Goal: Task Accomplishment & Management: Complete application form

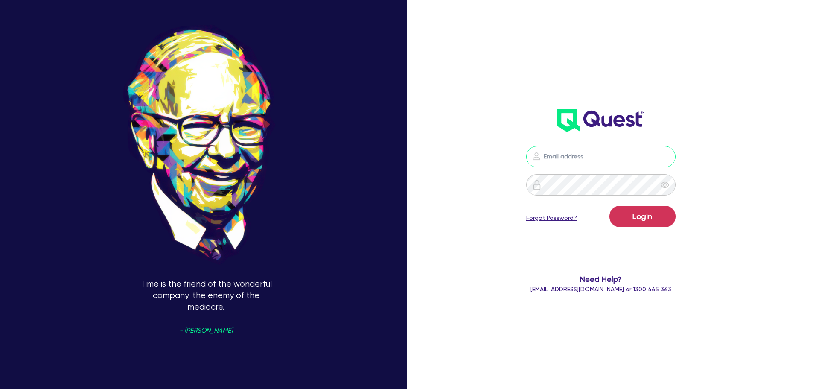
click at [618, 153] on input "email" at bounding box center [600, 156] width 149 height 21
click at [571, 156] on input "email" at bounding box center [600, 156] width 149 height 21
type input "[EMAIL_ADDRESS][DOMAIN_NAME]"
click at [609, 206] on button "Login" at bounding box center [642, 216] width 66 height 21
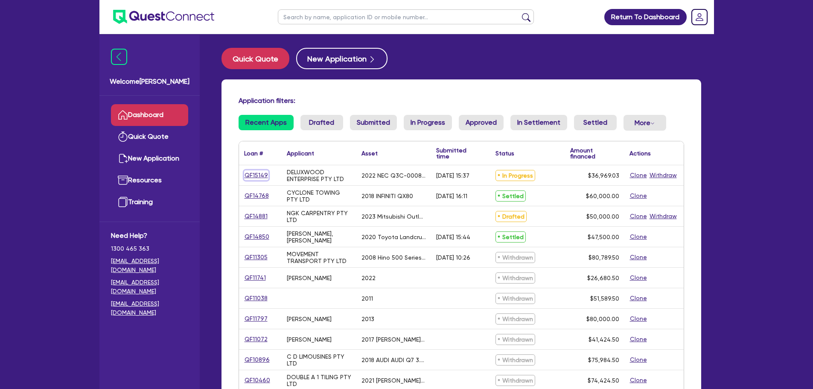
click at [260, 177] on link "QF15149" at bounding box center [256, 175] width 24 height 10
select select "TERTIARY_ASSETS"
select select "IT_EQUIPMENT"
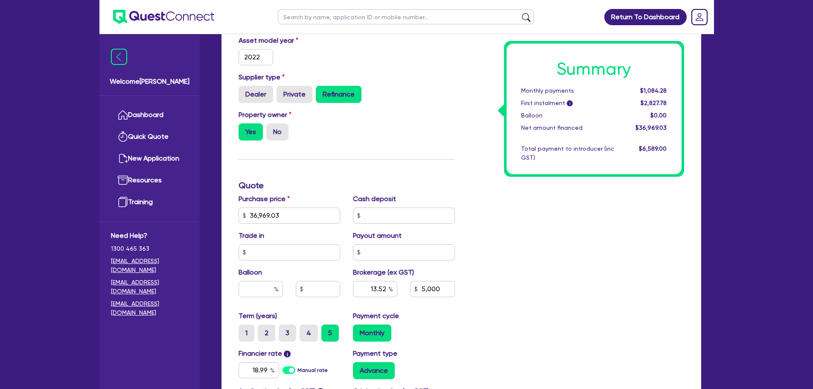
scroll to position [341, 0]
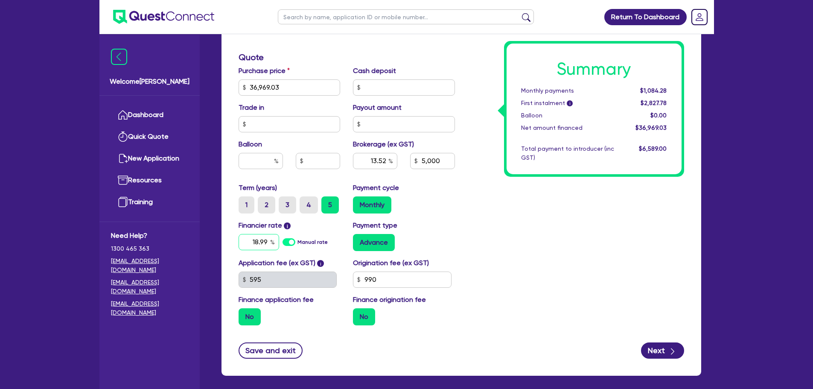
drag, startPoint x: 250, startPoint y: 241, endPoint x: 279, endPoint y: 237, distance: 29.3
click at [279, 237] on div "18.99 Manual rate" at bounding box center [289, 242] width 102 height 16
type input "19.99"
type input "36,969.03"
type input "13.52"
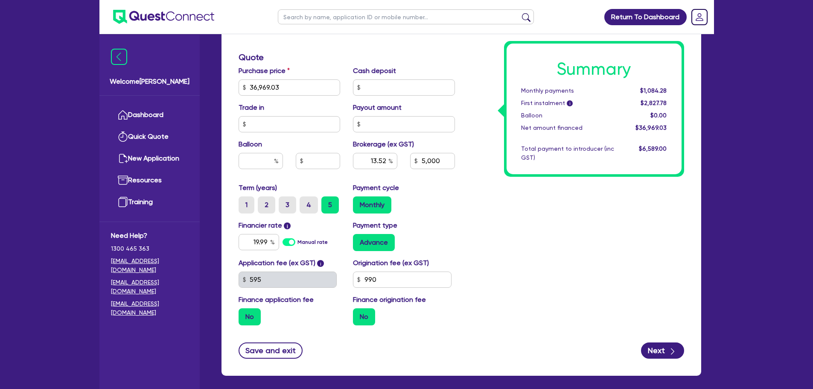
type input "5,000"
type input "36,969.03"
type input "13.52"
click at [483, 209] on div "Summary Monthly payments $1,106.51 First instalment i $2,850.01 Balloon $0.00 N…" at bounding box center [575, 82] width 229 height 499
drag, startPoint x: 449, startPoint y: 160, endPoint x: 410, endPoint y: 165, distance: 39.5
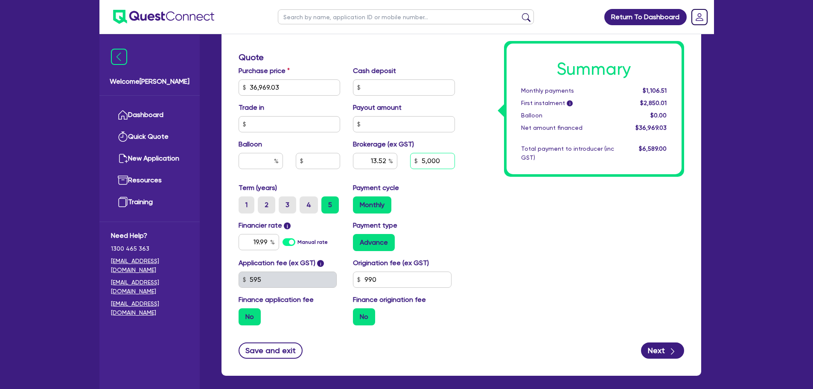
click at [410, 165] on input "5,000" at bounding box center [432, 161] width 44 height 16
type input "6,000"
type input "36,969.03"
type input "13.52"
type input "36,969.03"
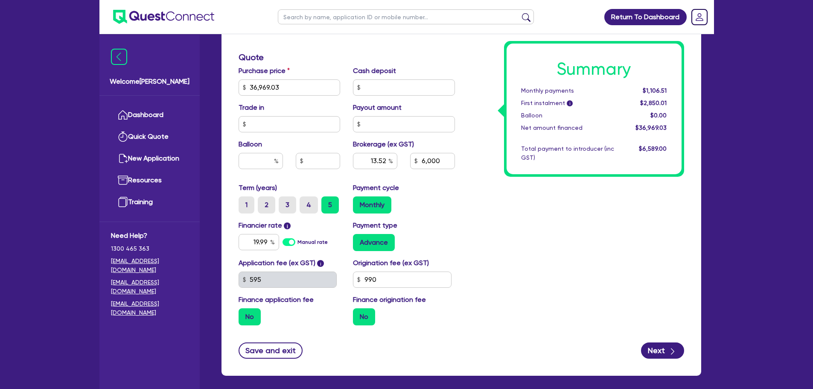
type input "16.22"
click at [532, 208] on div "Summary Monthly payments $1,106.51 First instalment i $2,850.01 Balloon $0.00 N…" at bounding box center [575, 82] width 229 height 499
drag, startPoint x: 449, startPoint y: 161, endPoint x: 413, endPoint y: 165, distance: 35.6
click at [413, 165] on input "6,000" at bounding box center [432, 161] width 44 height 16
type input "10,000"
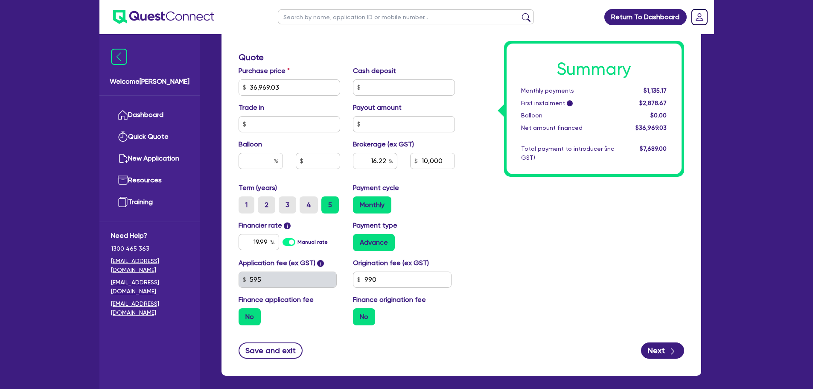
type input "36,969.03"
type input "16.22"
type input "36,969.03"
type input "27.04"
click at [478, 225] on div "Summary Monthly payments Calculating... First instalment i Calculating... Ballo…" at bounding box center [575, 82] width 229 height 499
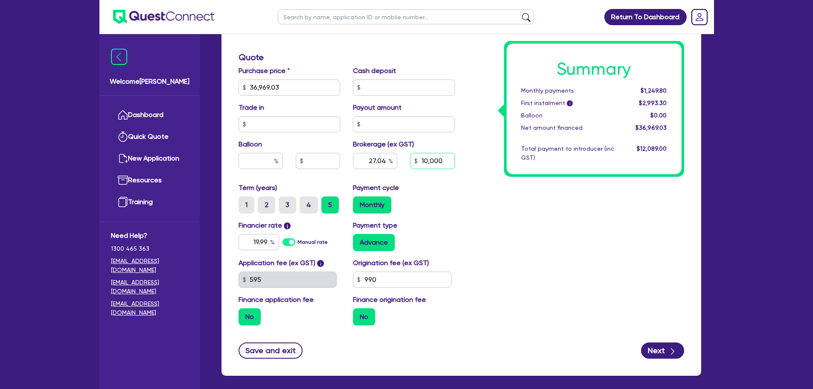
drag, startPoint x: 444, startPoint y: 158, endPoint x: 413, endPoint y: 163, distance: 30.8
click at [413, 163] on input "10,000" at bounding box center [432, 161] width 44 height 16
type input "8,000"
type input "36,969.03"
type input "27.04"
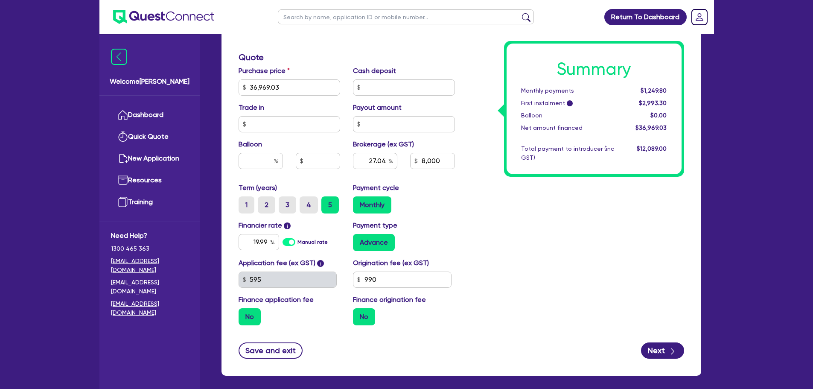
type input "36,969.03"
type input "21.63"
click at [512, 220] on div "Summary Monthly payments $1,249.80 First instalment i $2,993.30 Balloon $0.00 N…" at bounding box center [575, 82] width 229 height 499
click at [434, 156] on input "8,000" at bounding box center [432, 161] width 44 height 16
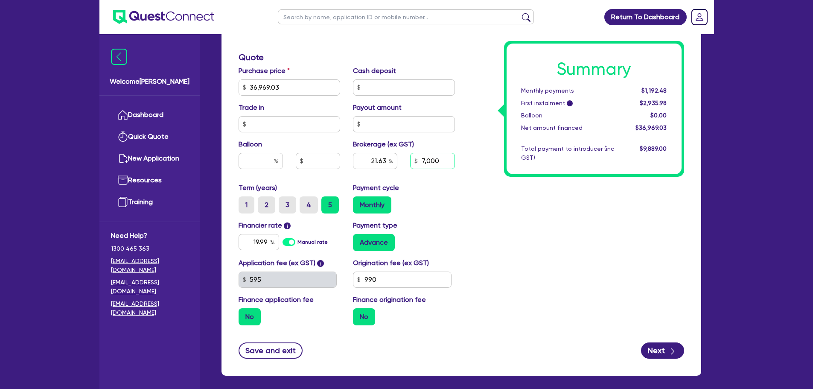
type input "7,000"
type input "36,969.03"
type input "21.63"
type input "36,969.03"
type input "18.93"
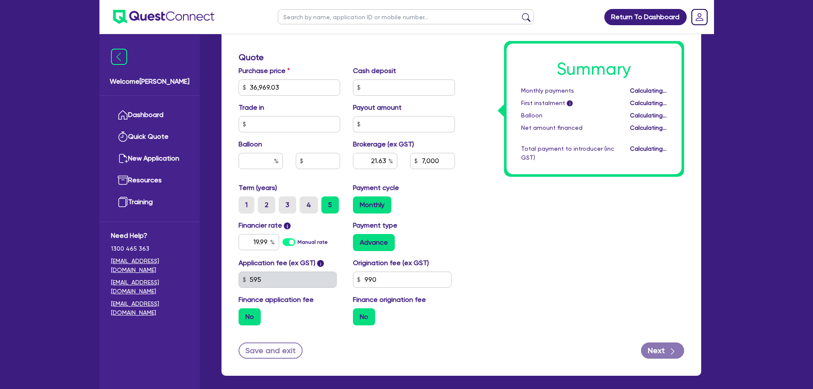
type input "7,000"
click at [442, 192] on div "Payment cycle Monthly" at bounding box center [403, 198] width 115 height 31
click at [366, 282] on input "990" at bounding box center [402, 279] width 99 height 16
type input "900"
type input "36,969.03"
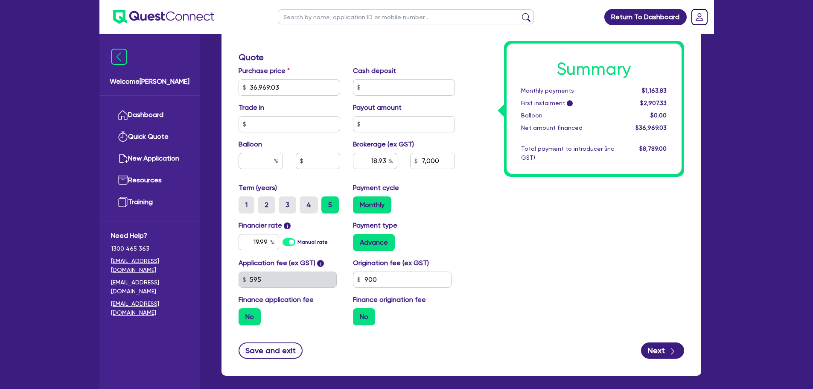
type input "18.93"
type input "7,000"
type input "36,969.03"
type input "18.93"
type input "7,000"
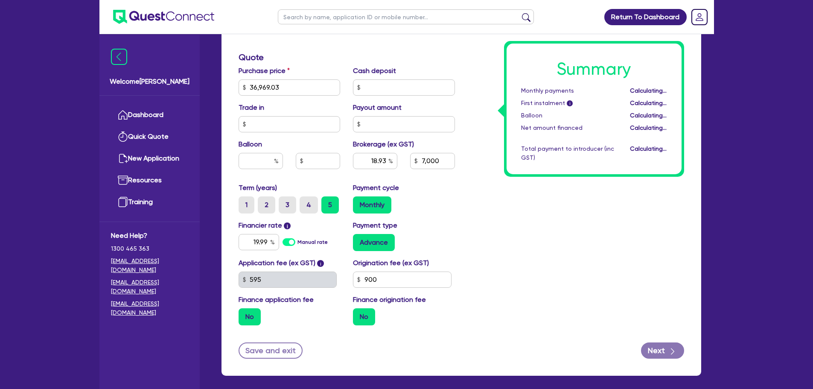
click at [607, 250] on div "Summary Monthly payments Calculating... First instalment i Calculating... Ballo…" at bounding box center [575, 82] width 229 height 499
click at [651, 346] on button "Next" at bounding box center [662, 350] width 43 height 16
type input "36,969.03"
type input "18.93"
type input "7,000"
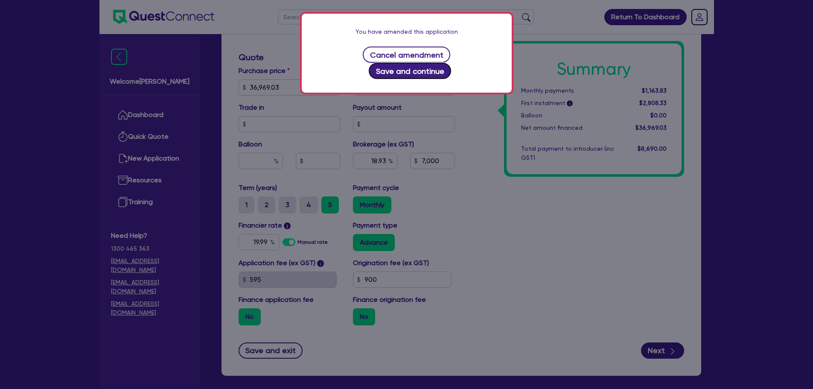
click at [451, 63] on button "Save and continue" at bounding box center [410, 71] width 82 height 16
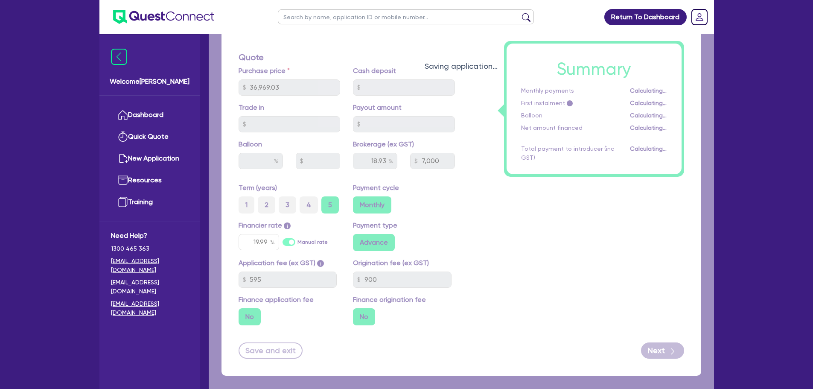
select select "COMPANY"
select select "MANUFACTURING"
select select "WOOD_PRODUCTS"
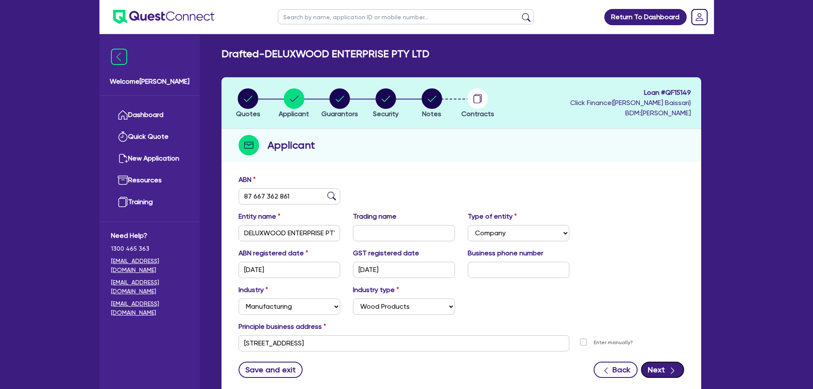
click at [676, 367] on icon "button" at bounding box center [672, 370] width 9 height 9
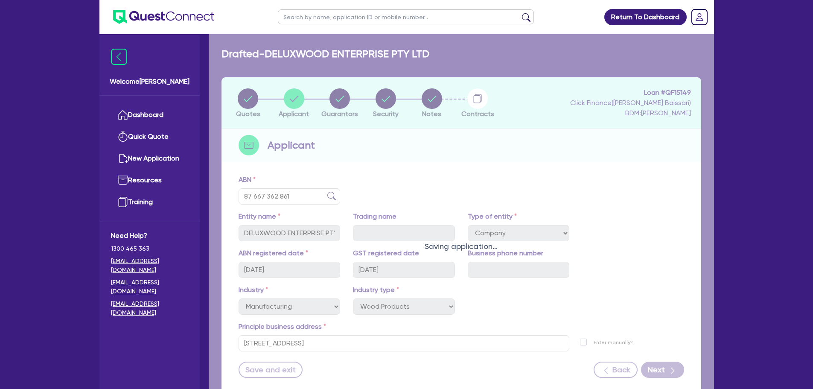
select select "MR"
select select "[GEOGRAPHIC_DATA]"
select select "MARRIED"
select select "PROPERTY"
select select "MORTGAGE"
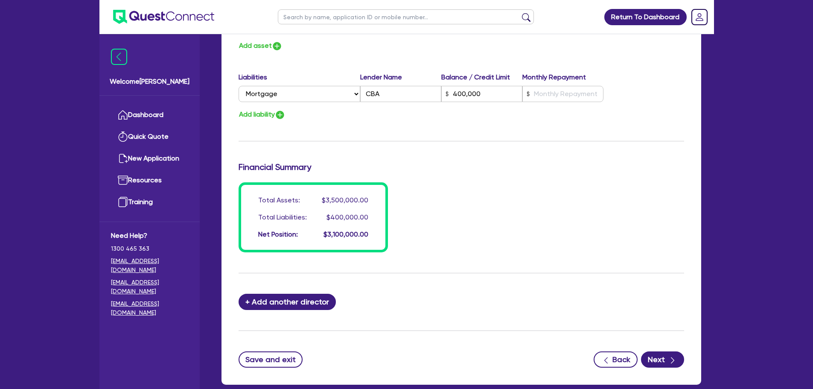
scroll to position [555, 0]
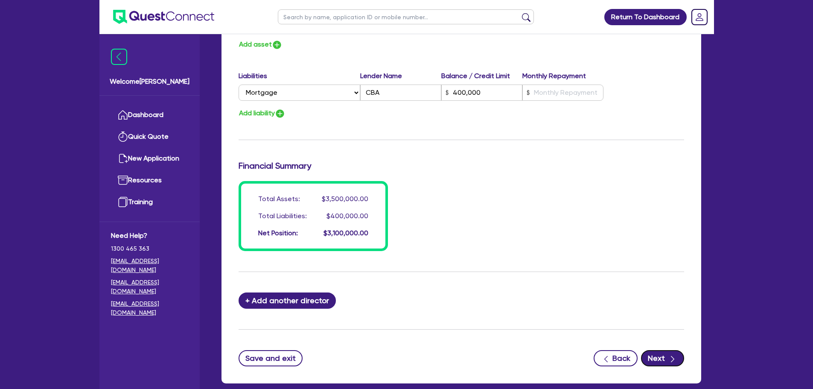
click at [664, 354] on button "Next" at bounding box center [662, 358] width 43 height 16
select select "TERTIARY_ASSETS"
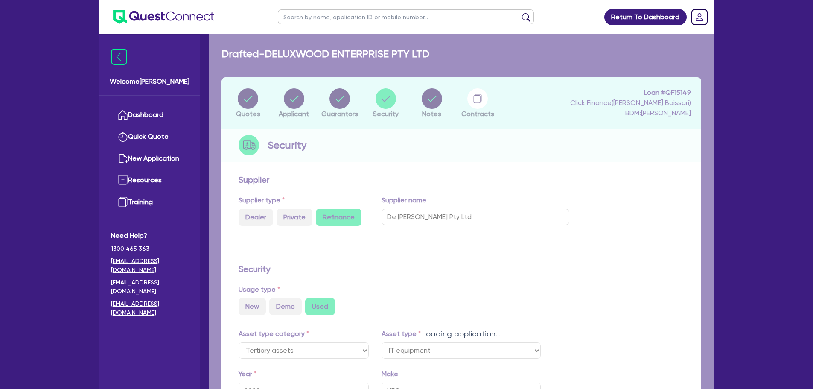
select select "IT_EQUIPMENT"
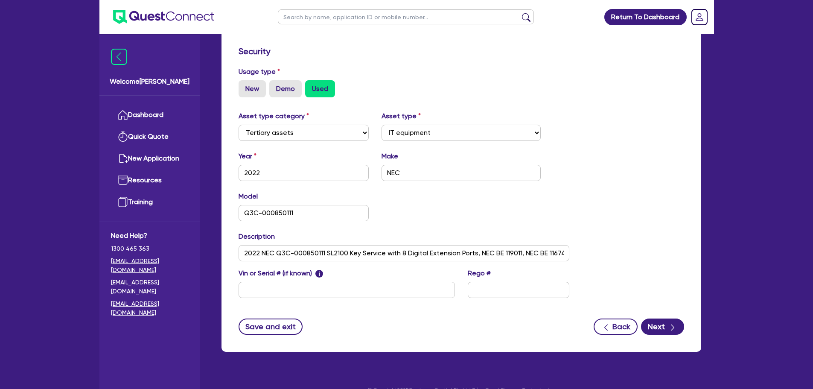
scroll to position [232, 0]
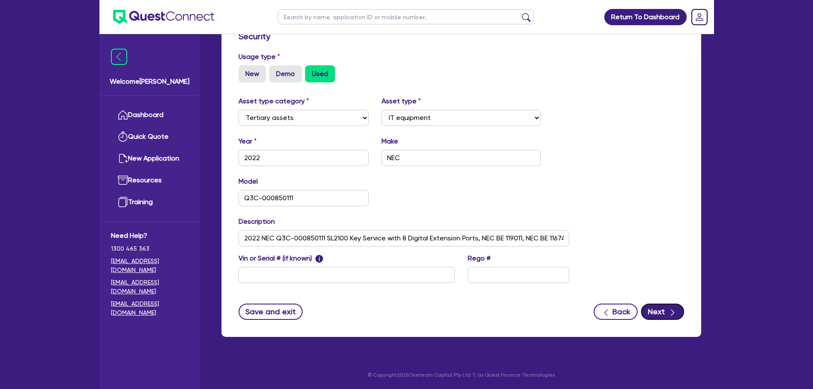
click at [678, 315] on button "Next" at bounding box center [662, 311] width 43 height 16
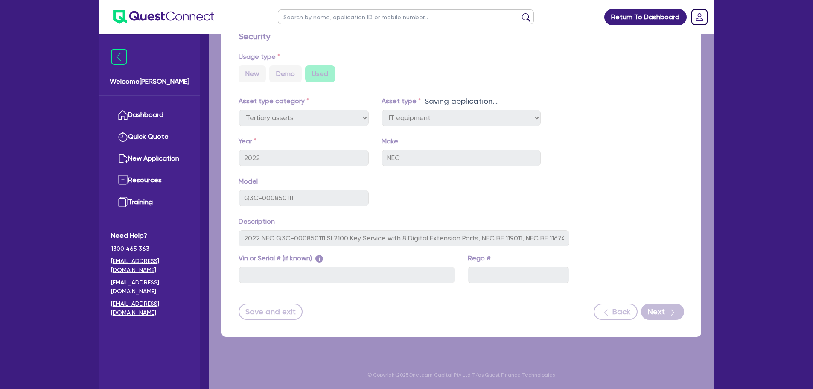
select select "Quest Finance - Platform Funding"
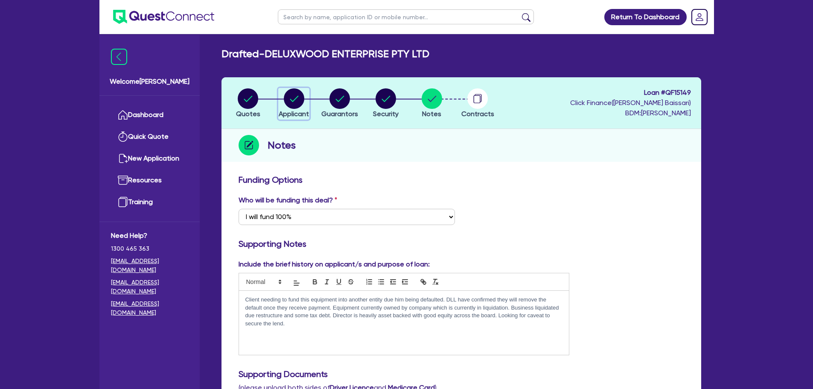
click at [299, 105] on circle "button" at bounding box center [294, 98] width 20 height 20
select select "COMPANY"
select select "MANUFACTURING"
select select "WOOD_PRODUCTS"
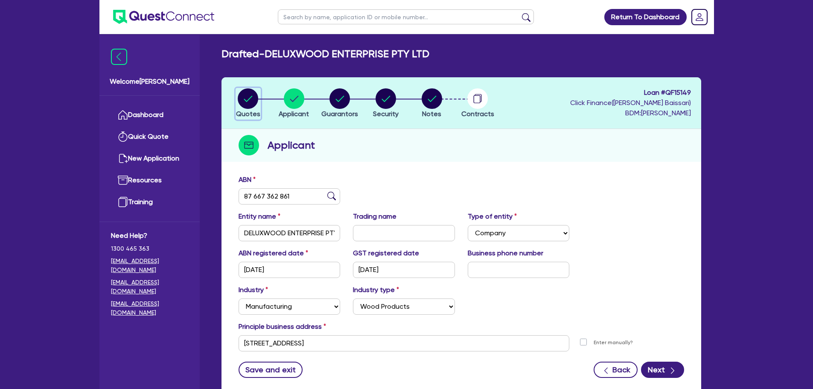
click at [258, 114] on span "Quotes" at bounding box center [248, 114] width 24 height 8
select select "TERTIARY_ASSETS"
select select "IT_EQUIPMENT"
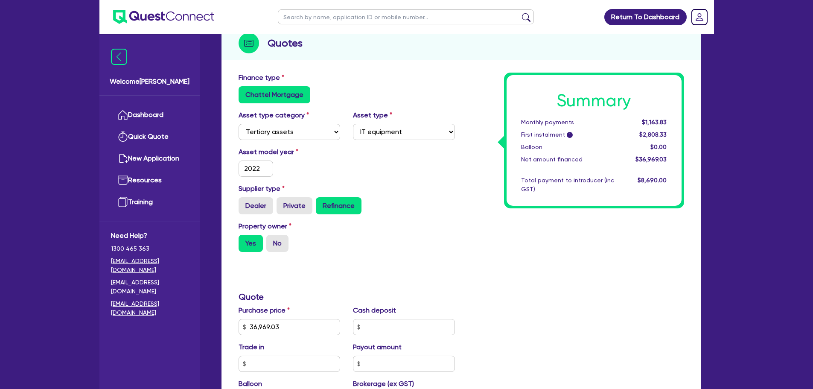
scroll to position [171, 0]
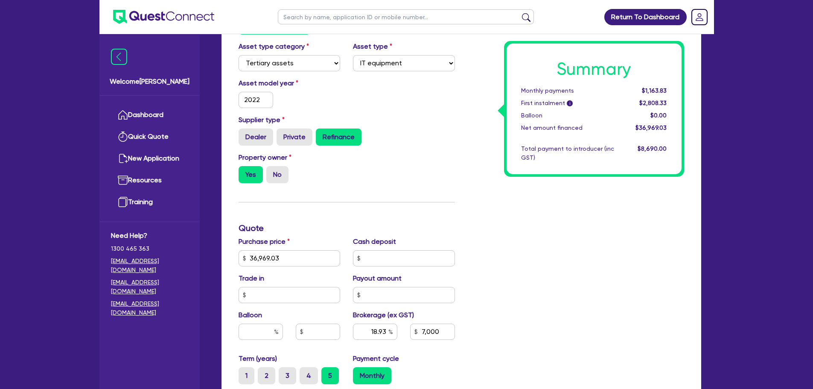
click at [418, 137] on div "Dealer Private Refinance" at bounding box center [346, 136] width 216 height 17
click at [513, 239] on div "Summary Monthly payments $1,163.83 First instalment i $2,808.33 Balloon $0.00 N…" at bounding box center [575, 253] width 229 height 499
click at [496, 148] on div "Summary Monthly payments $1,163.83 First instalment i $2,808.33 Balloon $0.00 N…" at bounding box center [575, 253] width 229 height 499
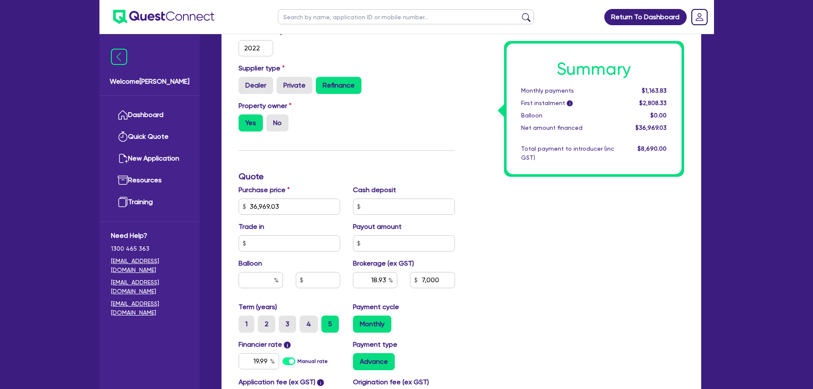
scroll to position [341, 0]
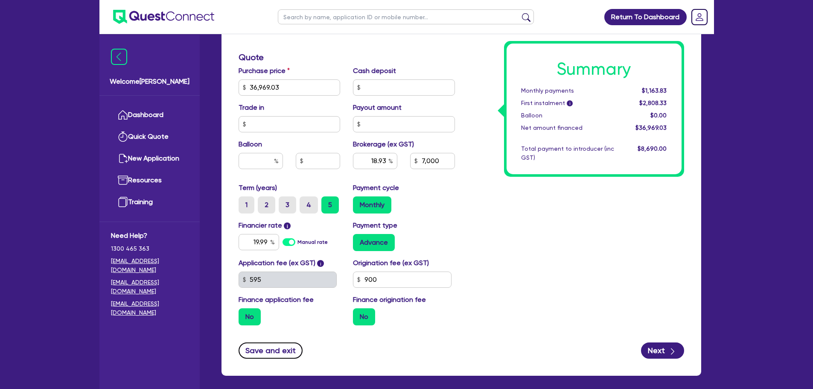
click at [283, 345] on button "Save and exit" at bounding box center [270, 350] width 64 height 16
